Goal: Task Accomplishment & Management: Manage account settings

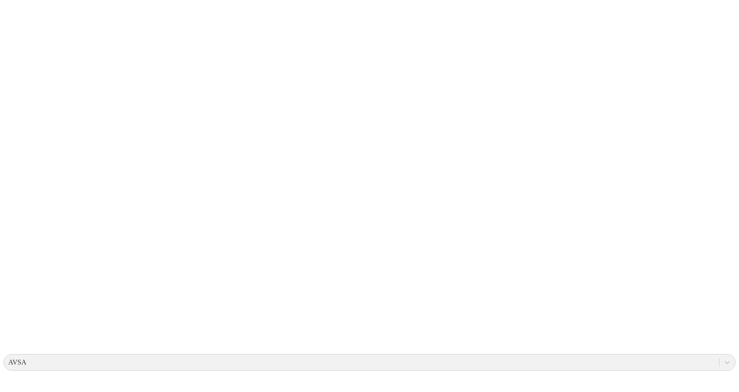
click at [18, 19] on icon at bounding box center [16, 177] width 27 height 349
click at [12, 13] on icon at bounding box center [16, 177] width 27 height 349
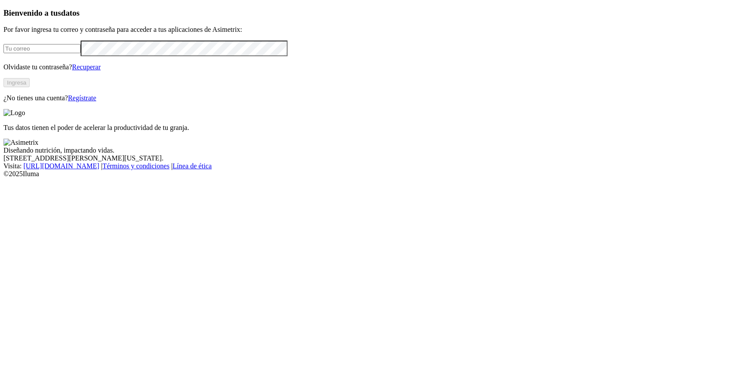
click at [81, 53] on input "email" at bounding box center [41, 48] width 77 height 9
type input "[EMAIL_ADDRESS][DOMAIN_NAME]"
drag, startPoint x: 211, startPoint y: 115, endPoint x: 21, endPoint y: 122, distance: 190.5
click at [21, 102] on div "Bienvenido a tus datos Por favor ingresa tu correo y contraseña para acceder a …" at bounding box center [369, 55] width 732 height 94
click input "submit" at bounding box center [0, 0] width 0 height 0
